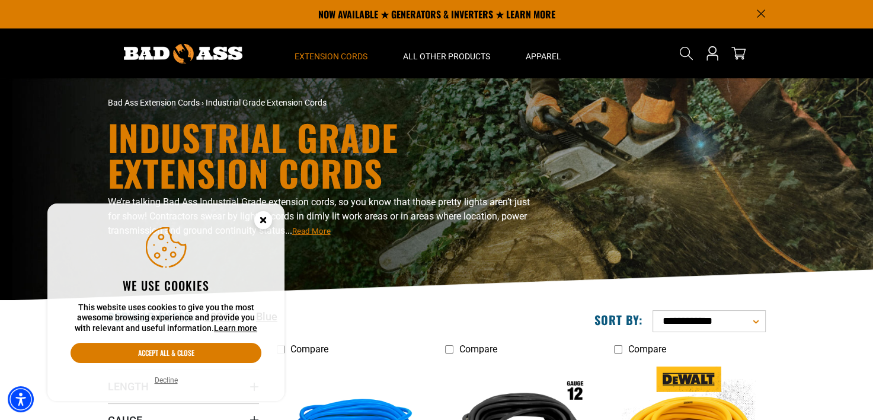
click at [265, 217] on icon "Cookie Consent" at bounding box center [263, 219] width 4 height 4
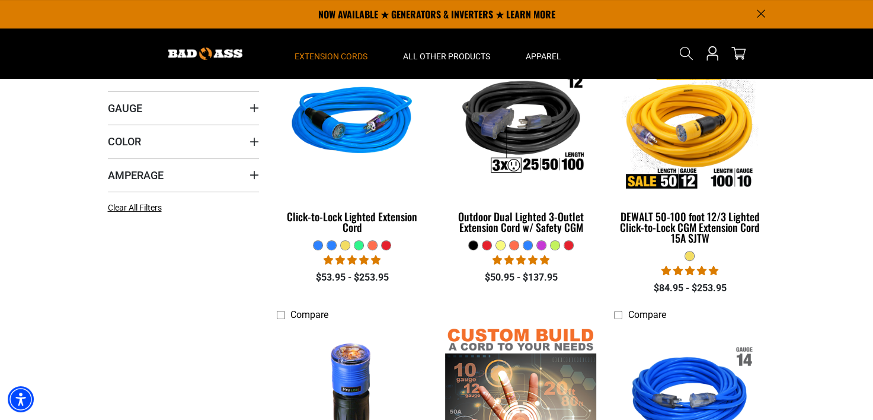
scroll to position [306, 0]
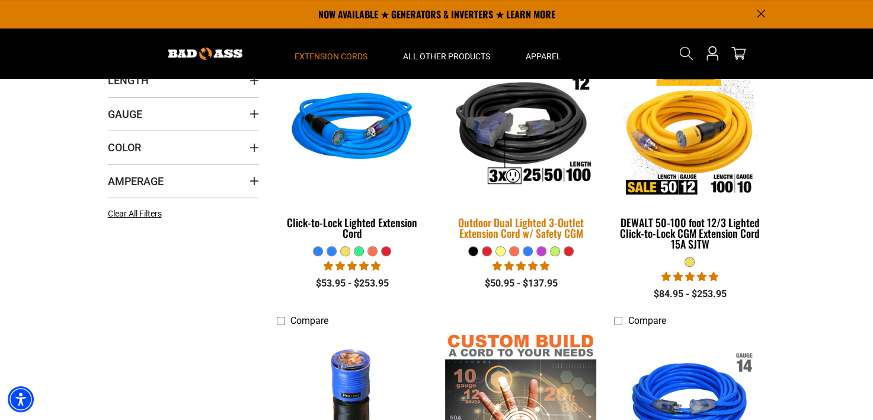
click at [522, 128] on img at bounding box center [521, 129] width 166 height 152
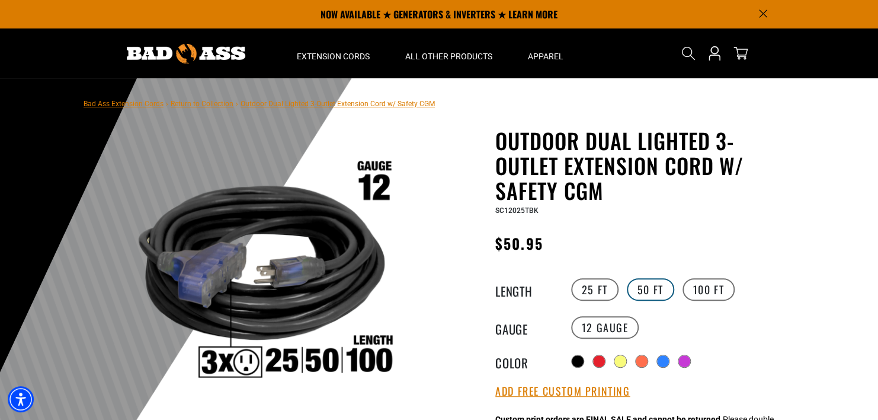
click at [647, 289] on label "50 FT" at bounding box center [650, 289] width 47 height 23
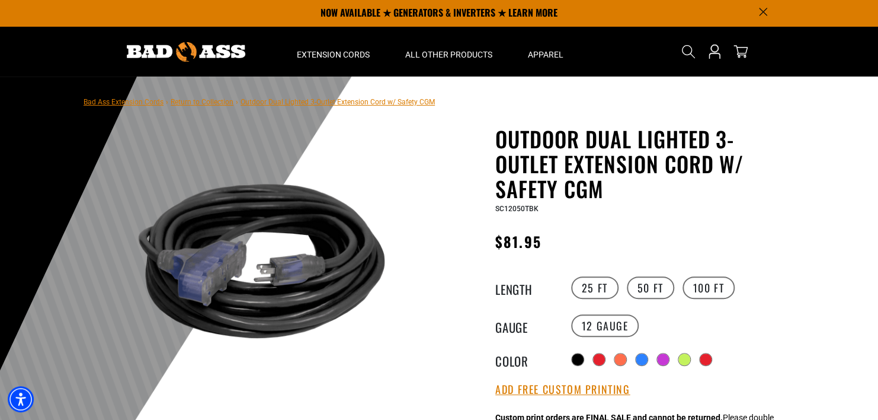
scroll to position [1, 0]
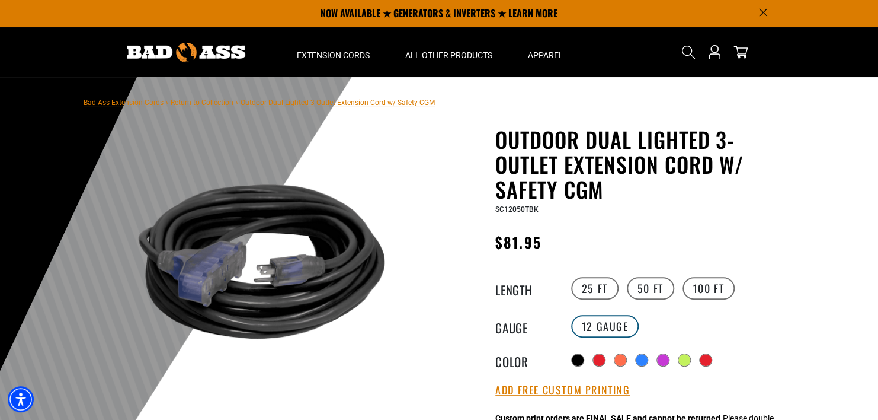
click at [600, 329] on label "12 Gauge" at bounding box center [605, 326] width 68 height 23
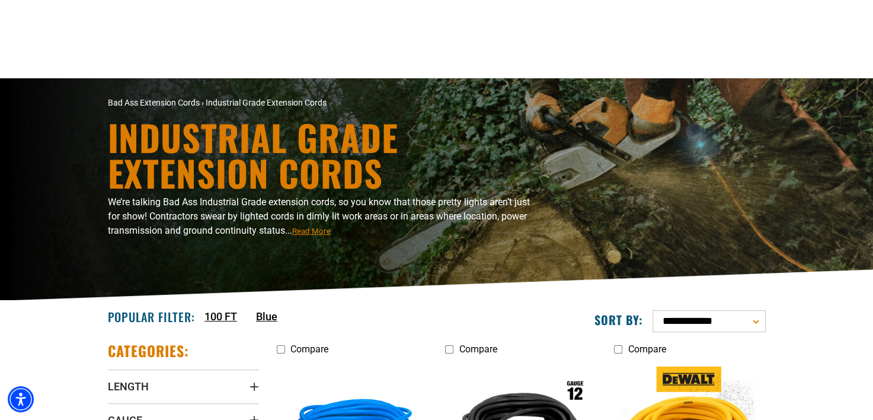
scroll to position [286, 0]
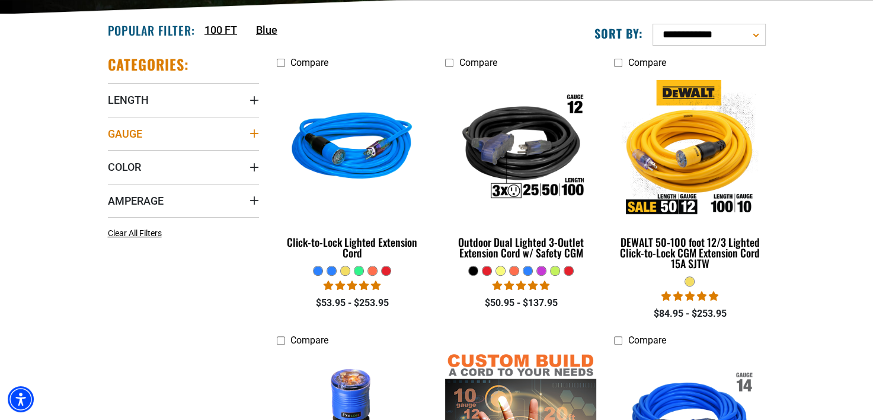
click at [254, 130] on icon "Gauge" at bounding box center [254, 133] width 8 height 8
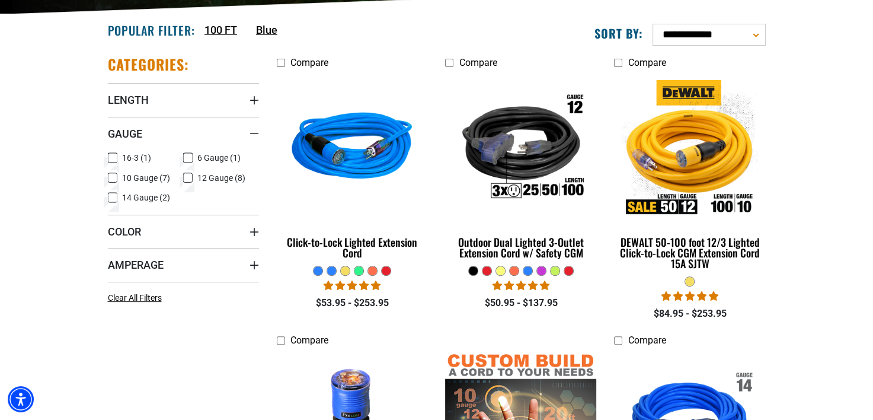
click at [111, 199] on icon at bounding box center [112, 197] width 9 height 15
click at [188, 175] on icon at bounding box center [187, 177] width 9 height 15
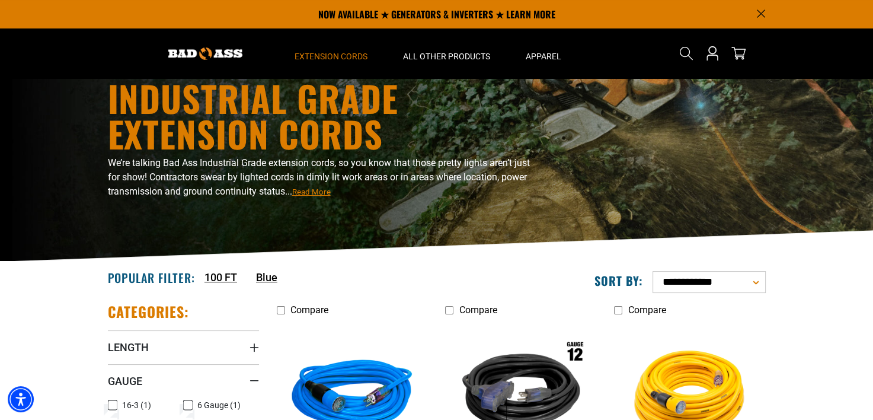
scroll to position [31, 0]
